Goal: Task Accomplishment & Management: Use online tool/utility

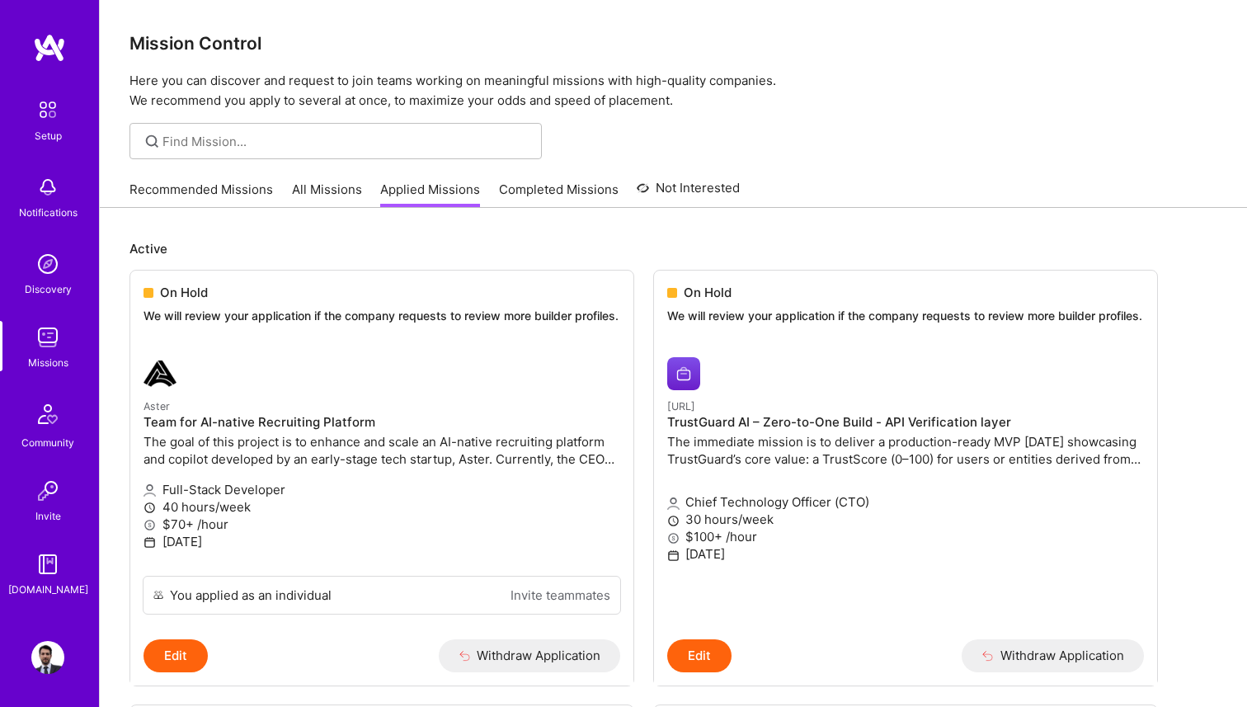
click at [200, 192] on link "Recommended Missions" at bounding box center [201, 194] width 144 height 27
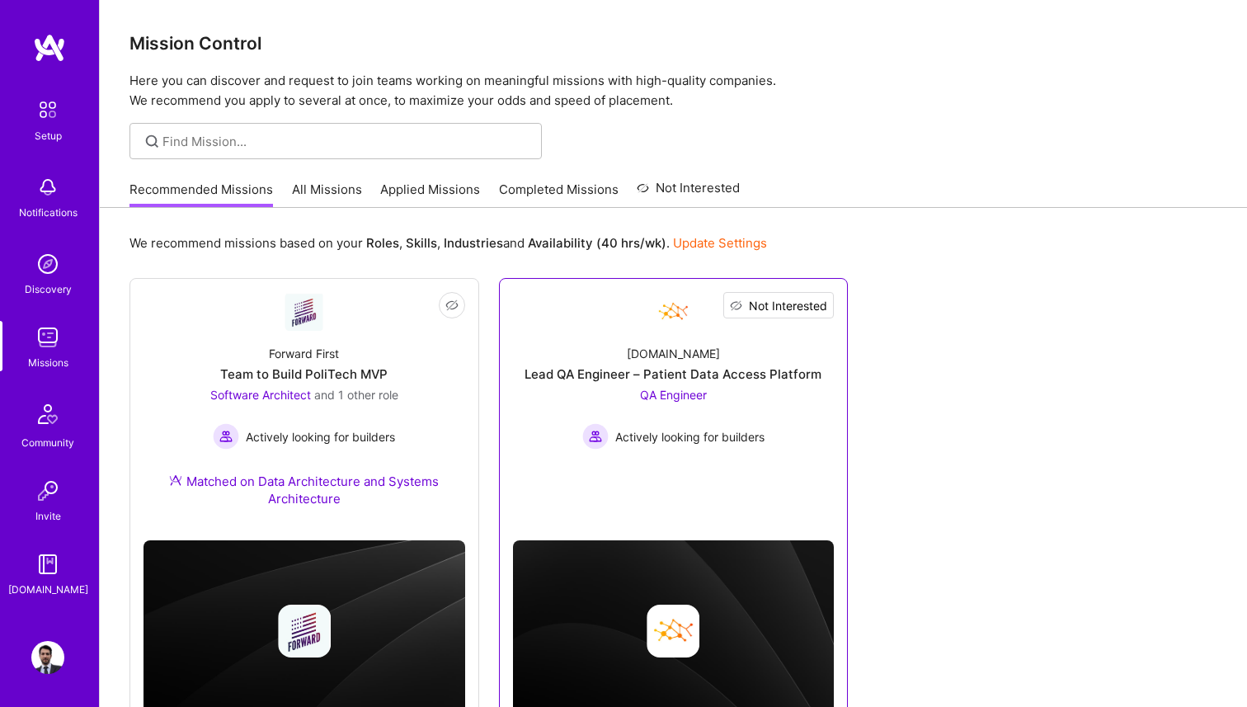
click at [823, 303] on span "Not Interested" at bounding box center [788, 305] width 78 height 17
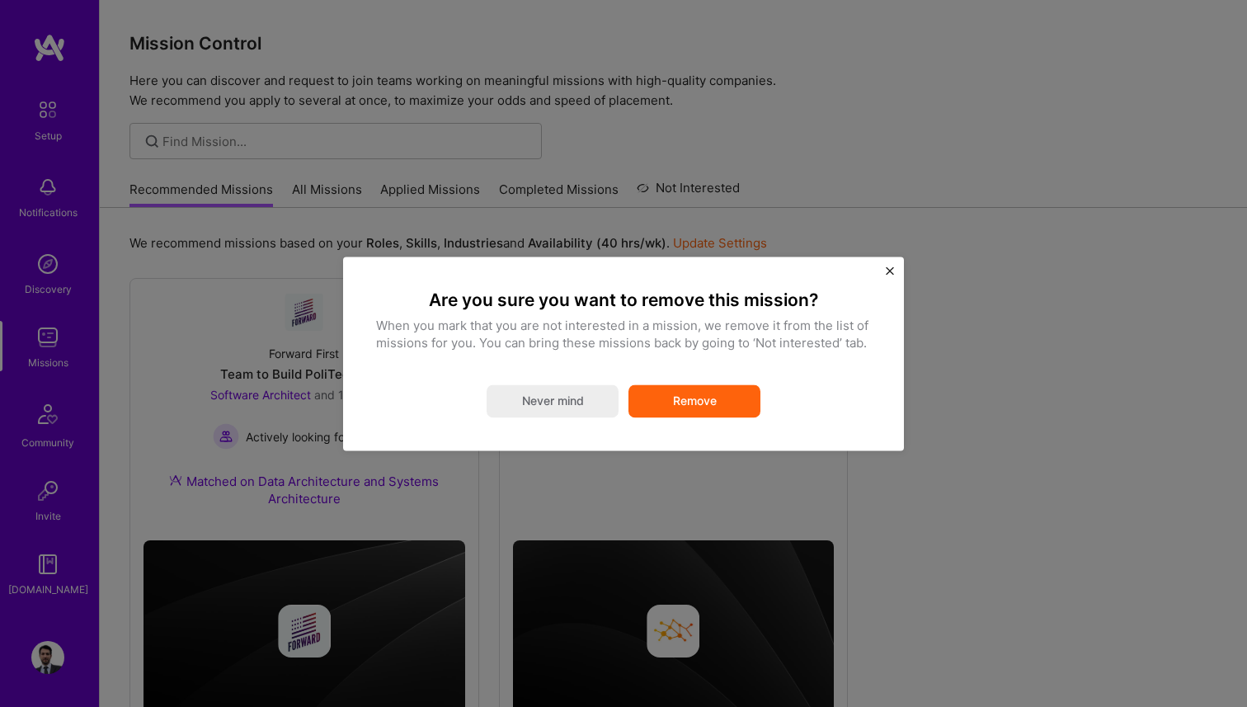
click at [731, 399] on button "Remove" at bounding box center [694, 400] width 132 height 33
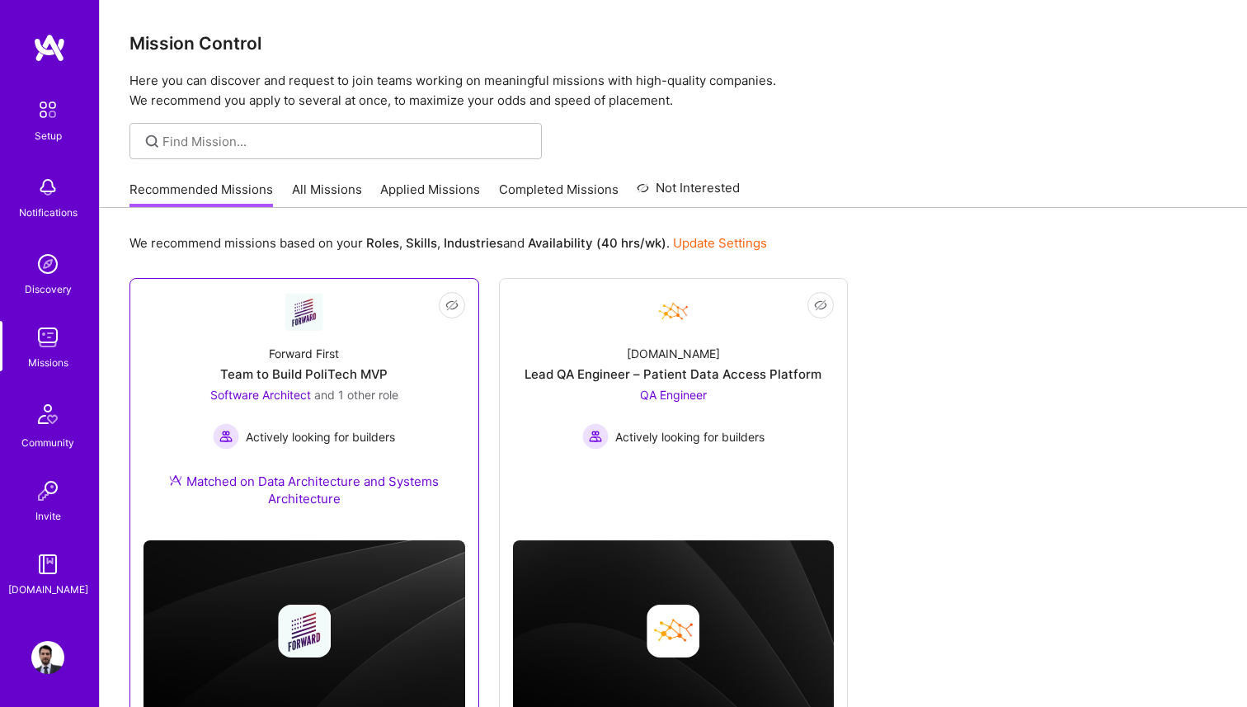
click at [364, 365] on div "Team to Build PoliTech MVP" at bounding box center [303, 373] width 167 height 17
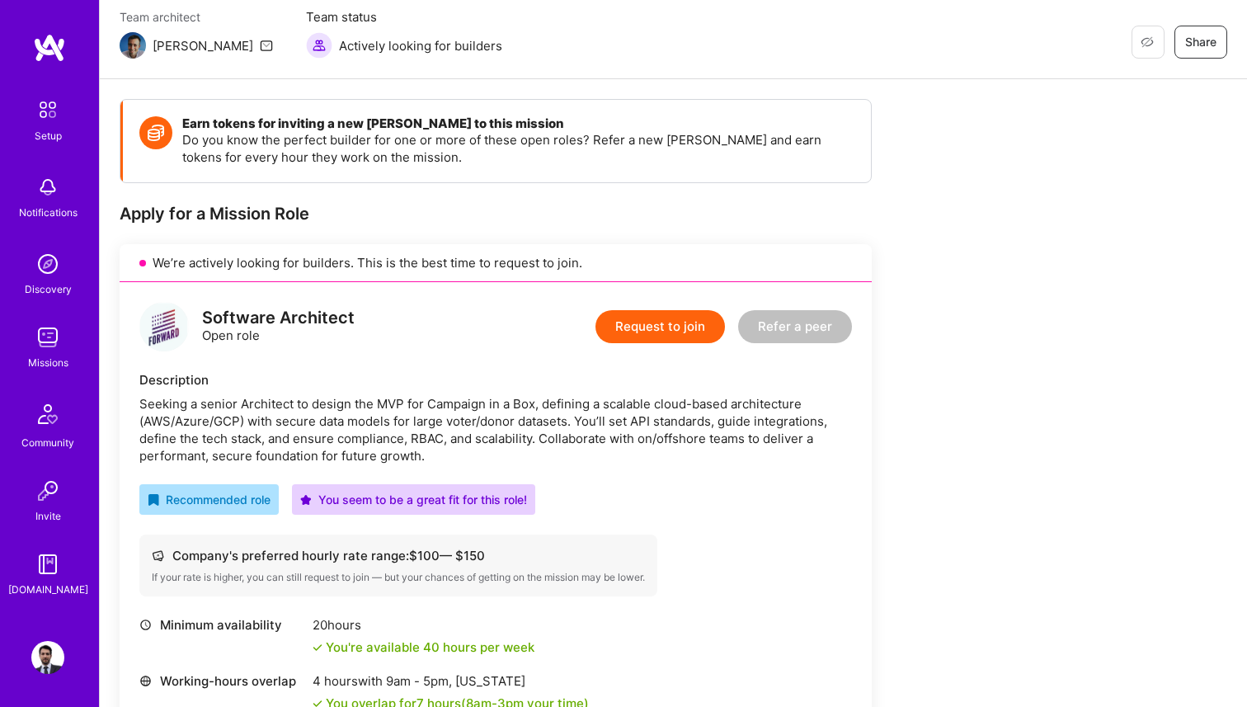
scroll to position [351, 0]
